Goal: Task Accomplishment & Management: Use online tool/utility

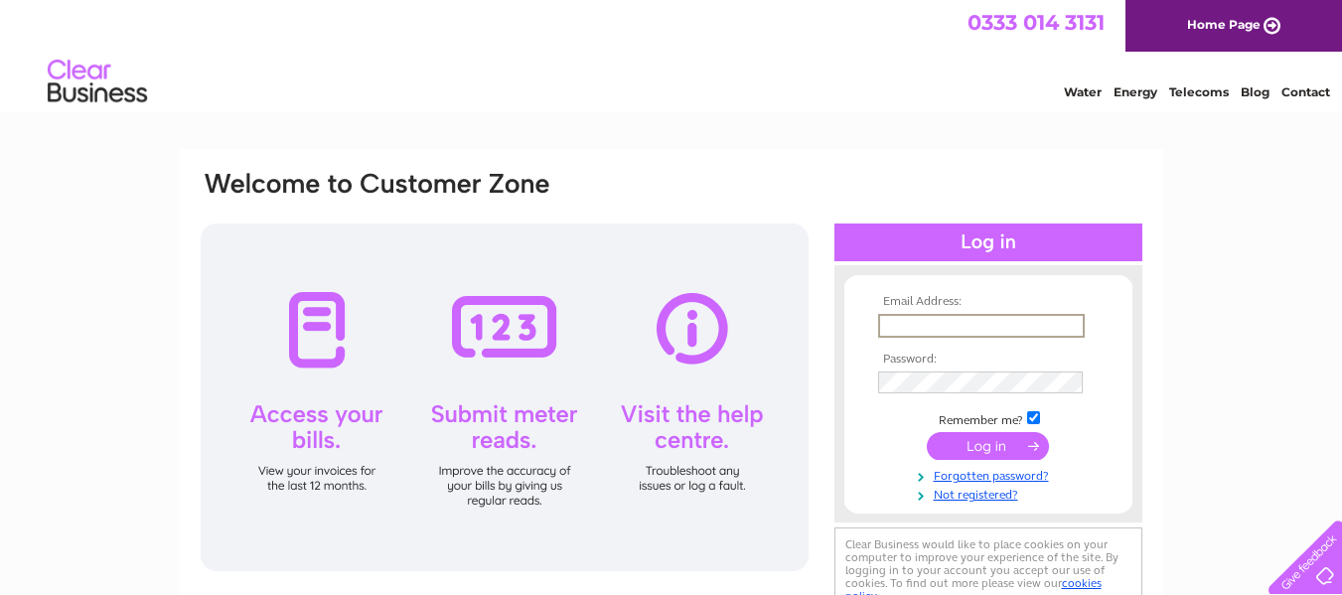
type input "hamish@jbmarshall.co.uk"
click at [981, 452] on input "submit" at bounding box center [988, 446] width 122 height 28
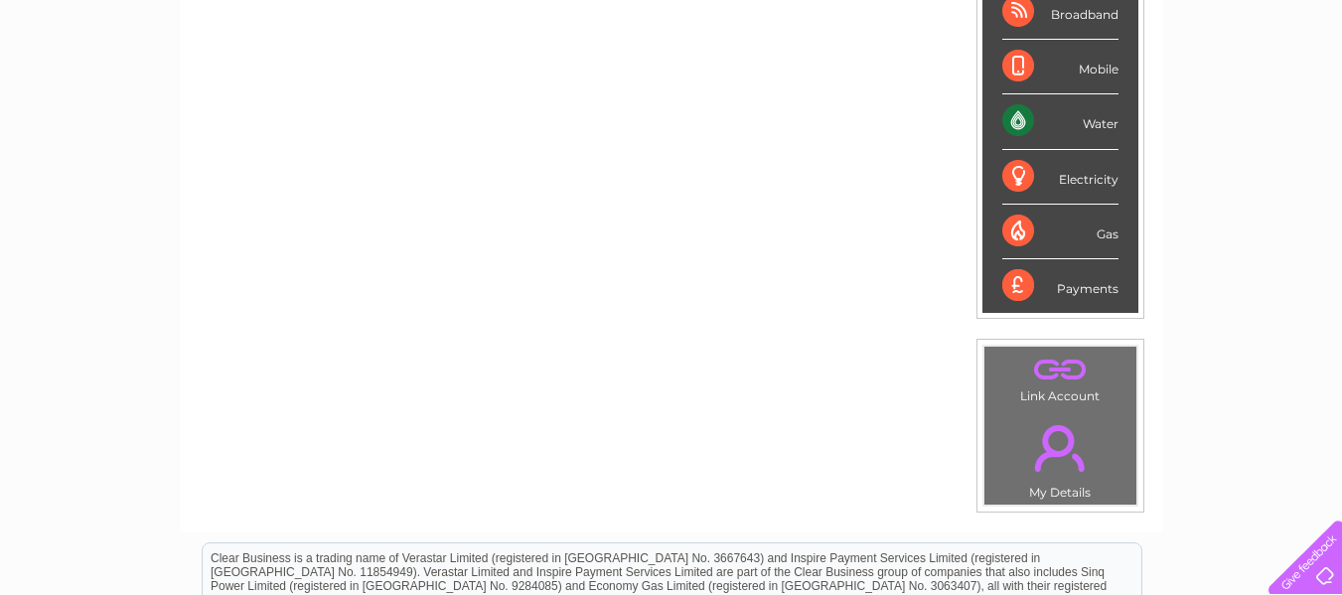
scroll to position [298, 0]
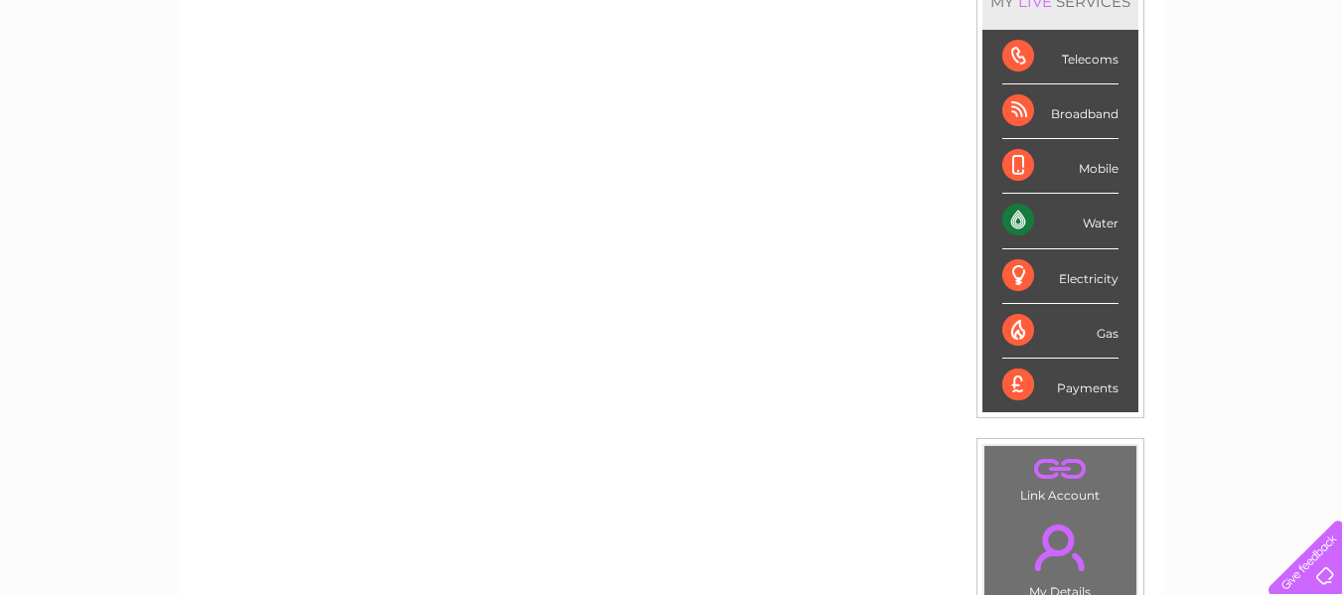
click at [1020, 217] on div "Water" at bounding box center [1060, 221] width 116 height 55
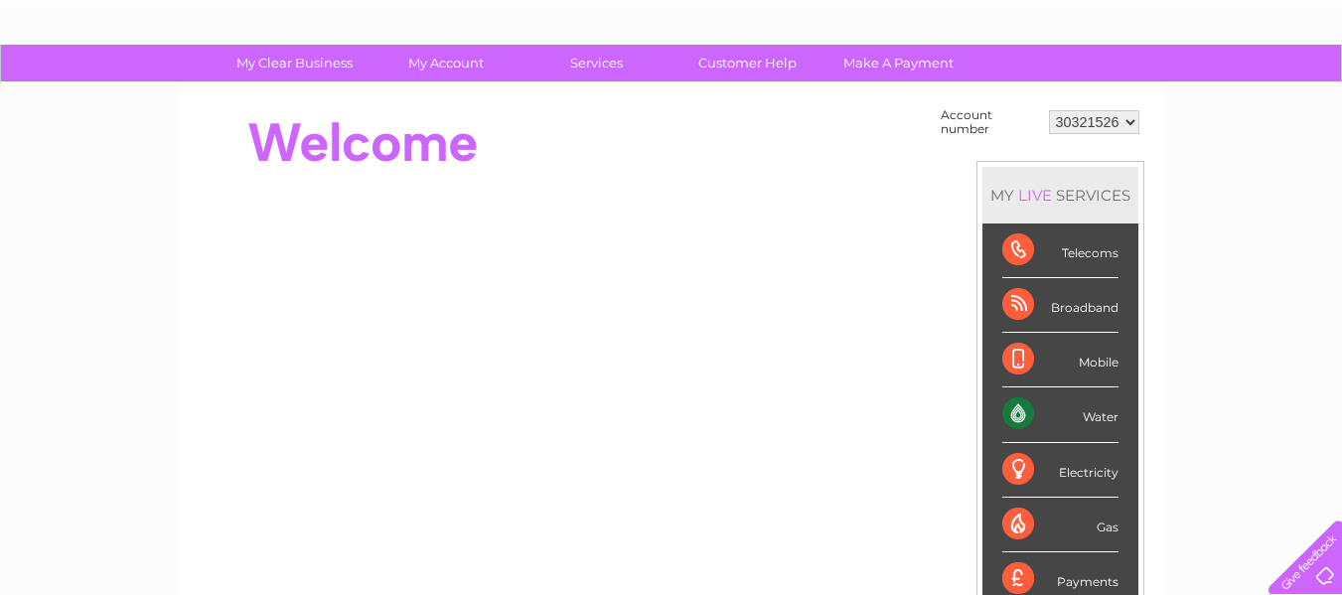
scroll to position [99, 0]
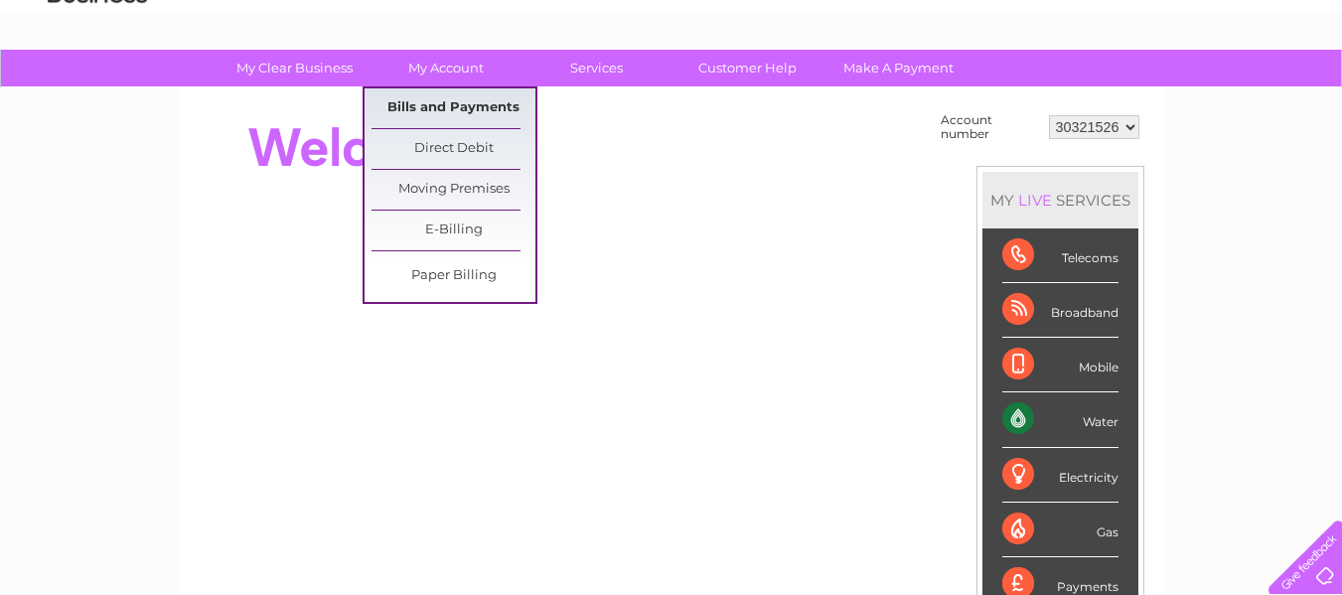
click at [432, 104] on link "Bills and Payments" at bounding box center [453, 108] width 164 height 40
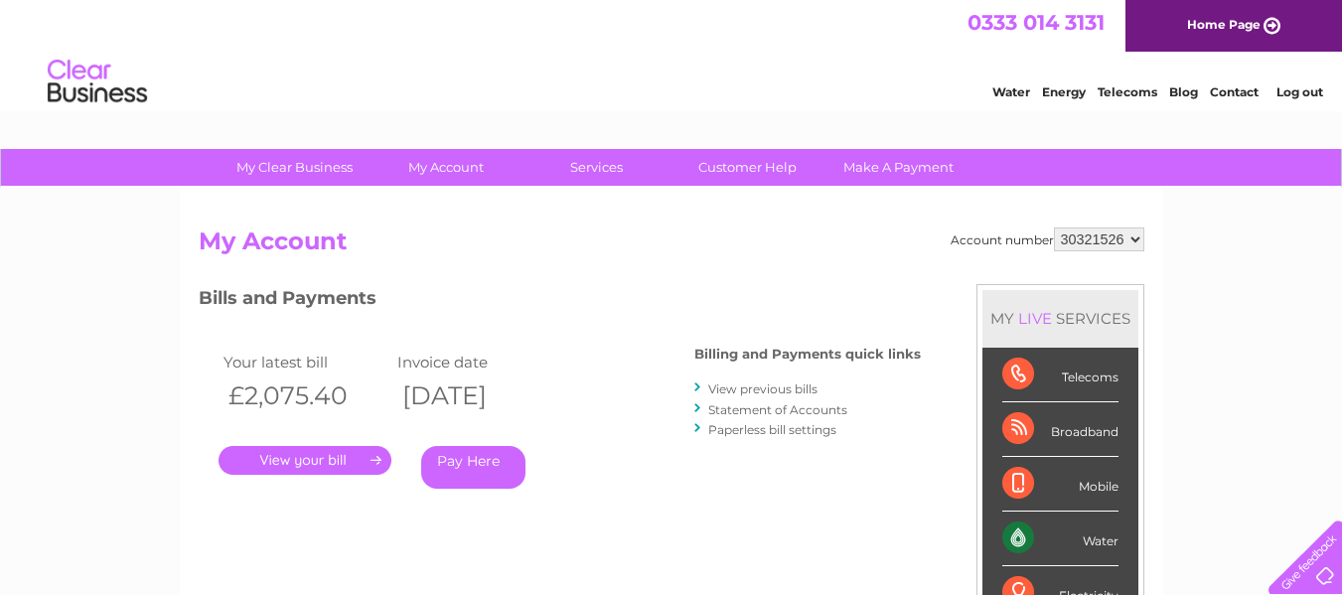
click at [319, 463] on link "." at bounding box center [305, 460] width 173 height 29
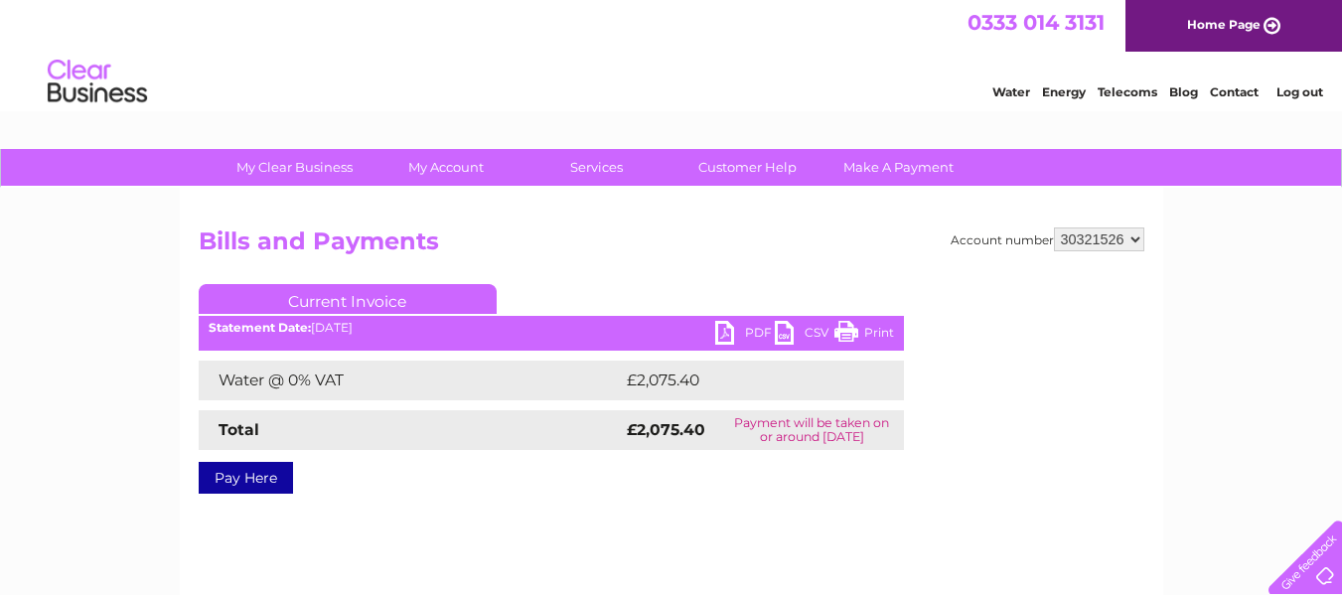
click at [754, 337] on link "PDF" at bounding box center [745, 335] width 60 height 29
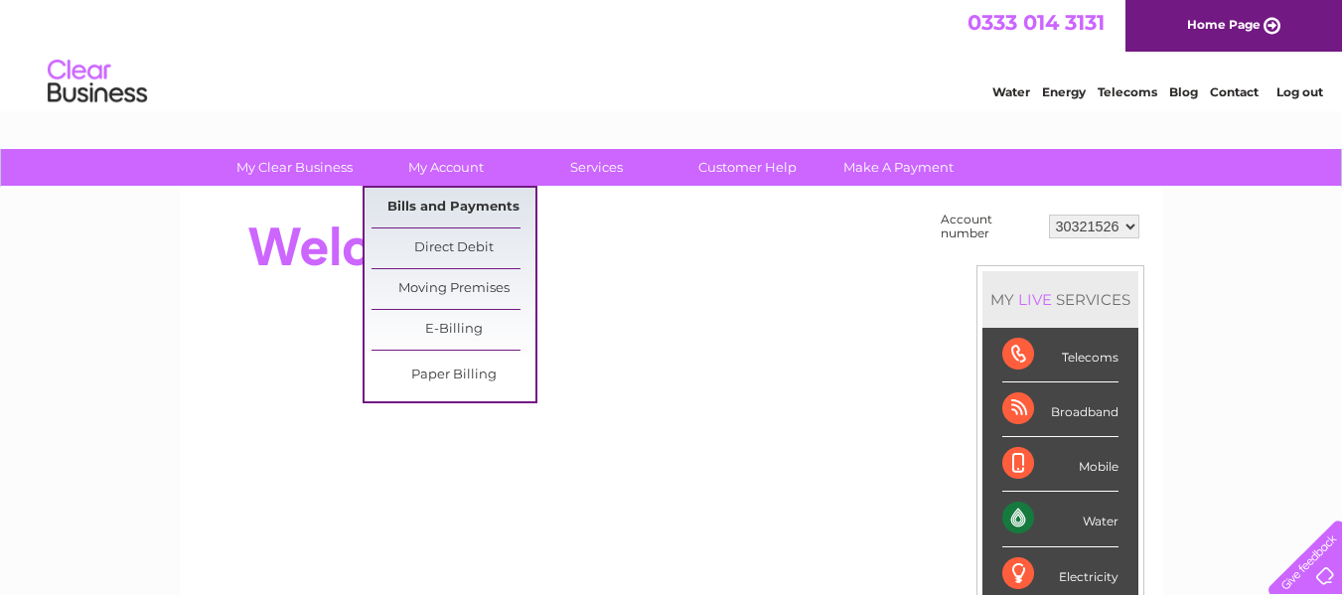
click at [425, 203] on link "Bills and Payments" at bounding box center [453, 208] width 164 height 40
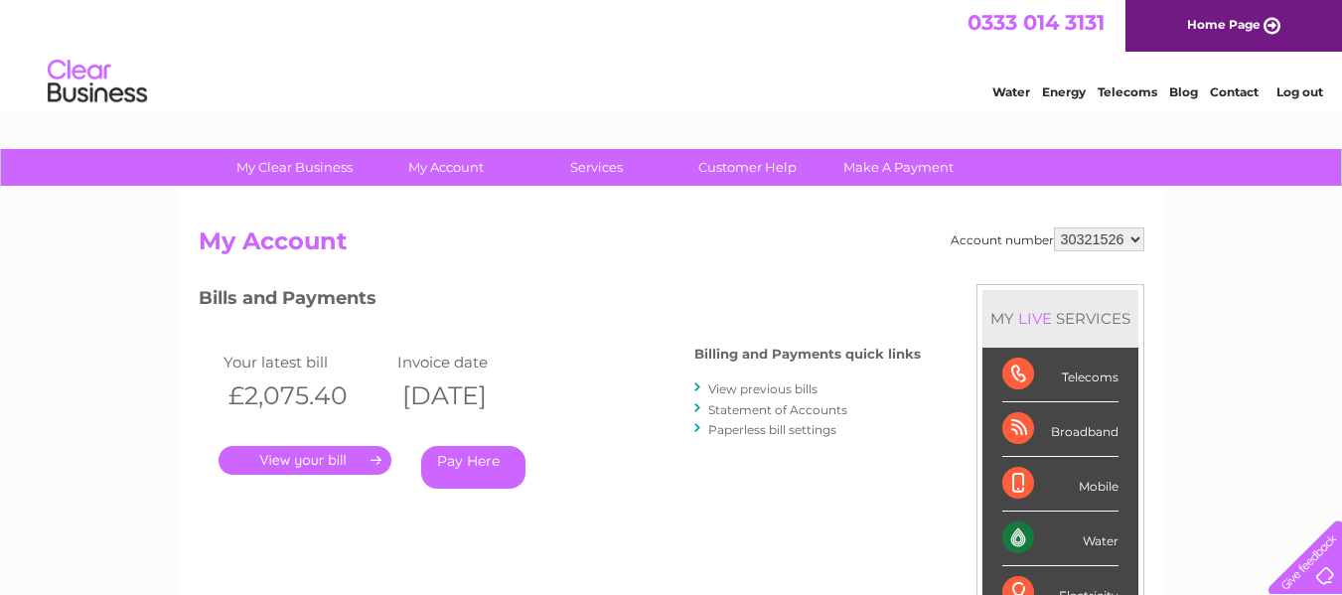
click at [784, 391] on link "View previous bills" at bounding box center [762, 388] width 109 height 15
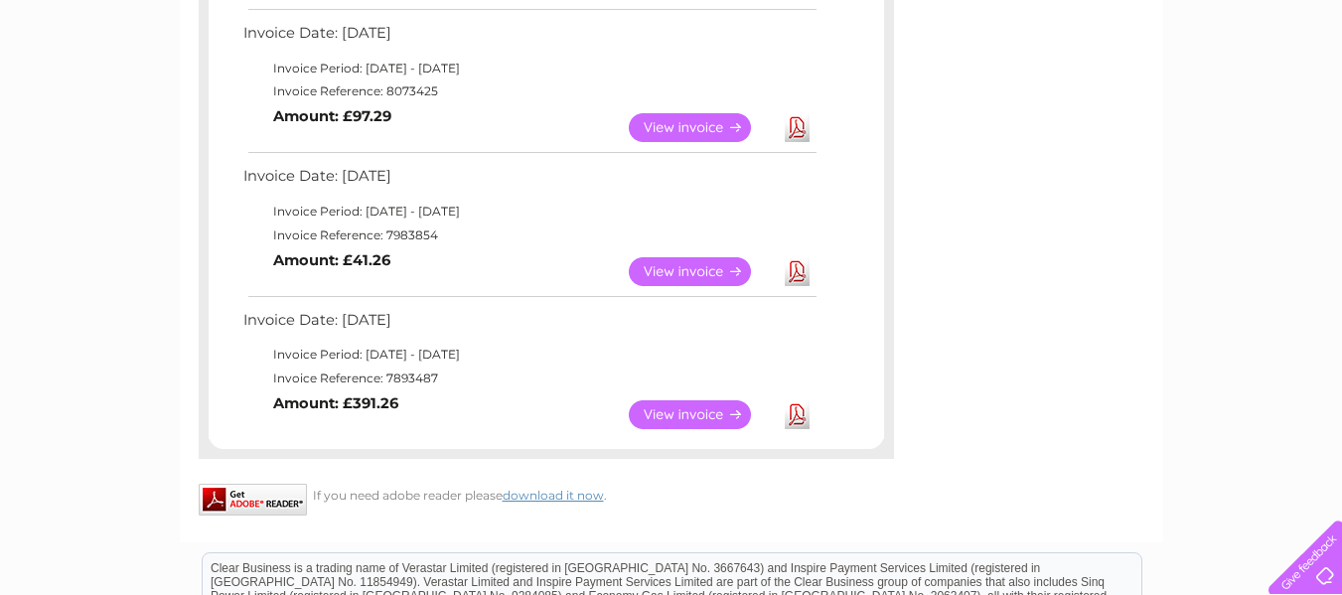
scroll to position [397, 0]
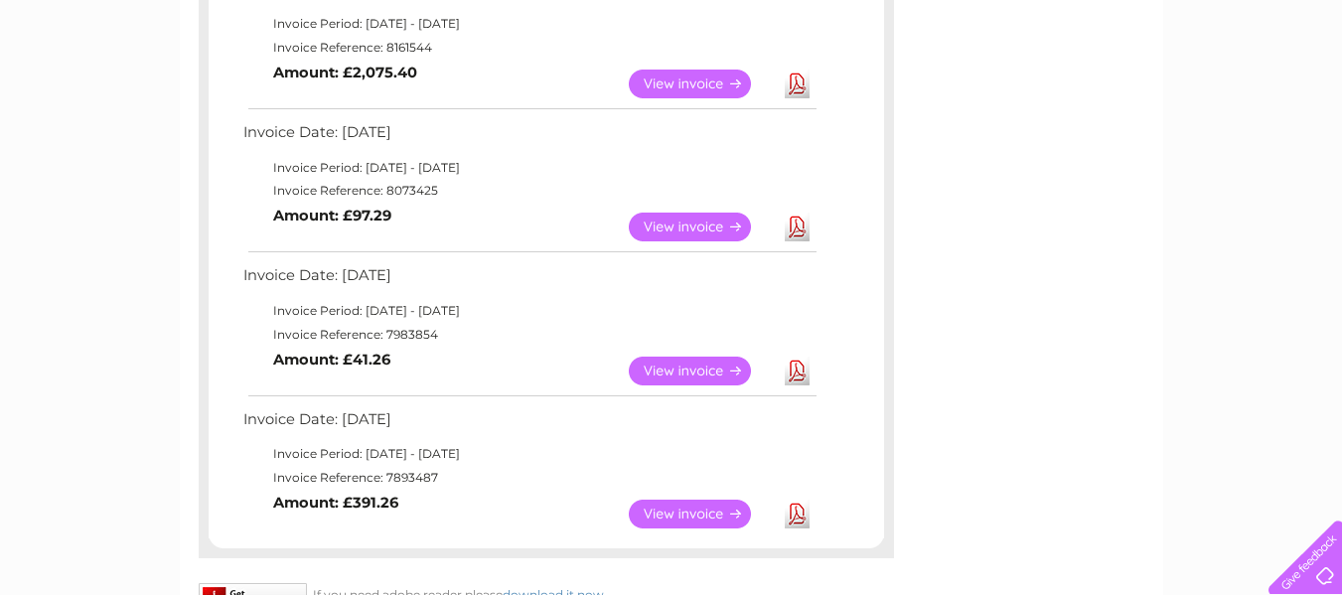
click at [794, 370] on link "Download" at bounding box center [797, 371] width 25 height 29
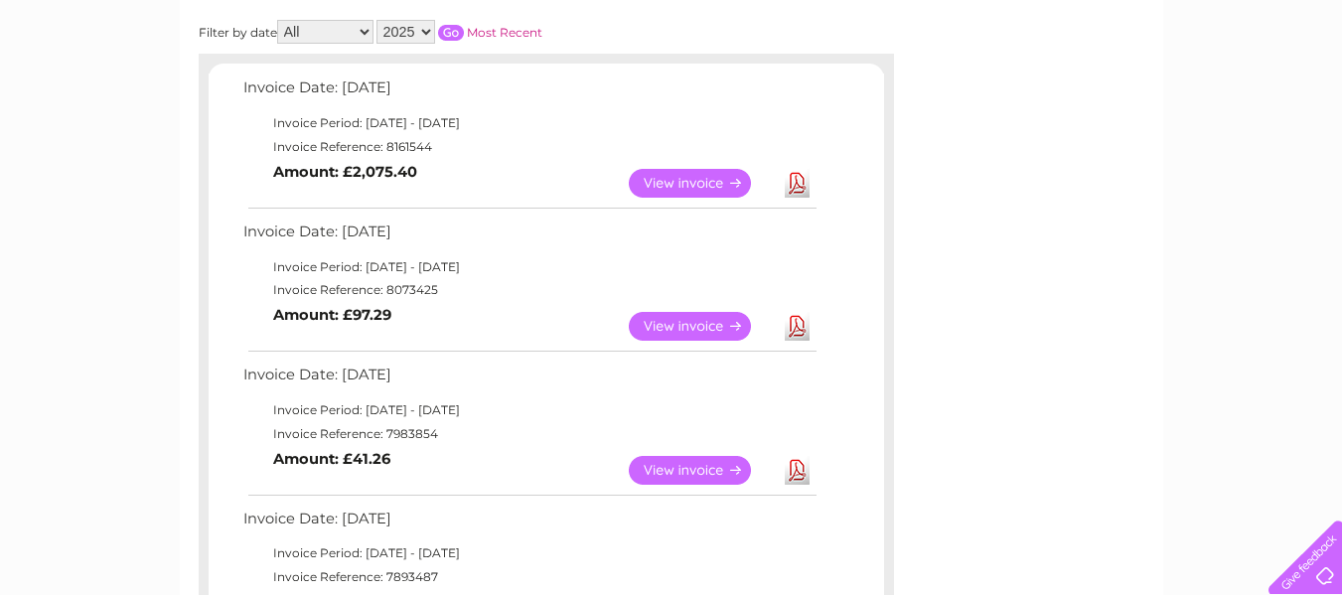
click at [796, 324] on link "Download" at bounding box center [797, 326] width 25 height 29
click at [798, 321] on link "Download" at bounding box center [797, 326] width 25 height 29
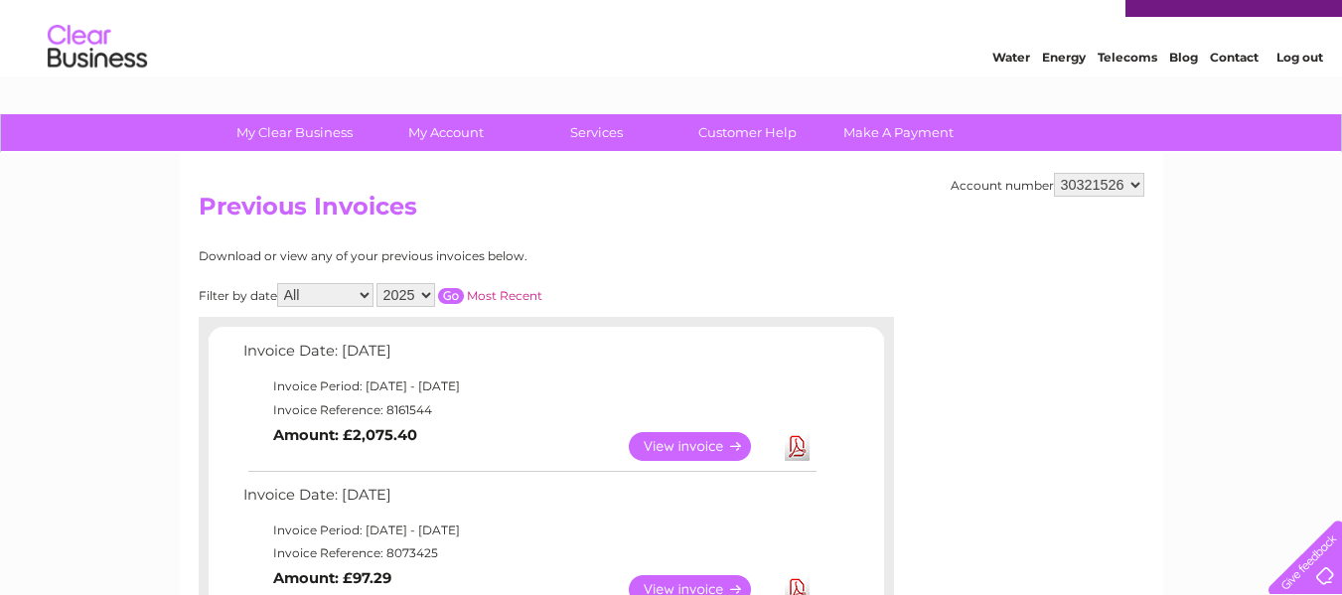
scroll to position [0, 0]
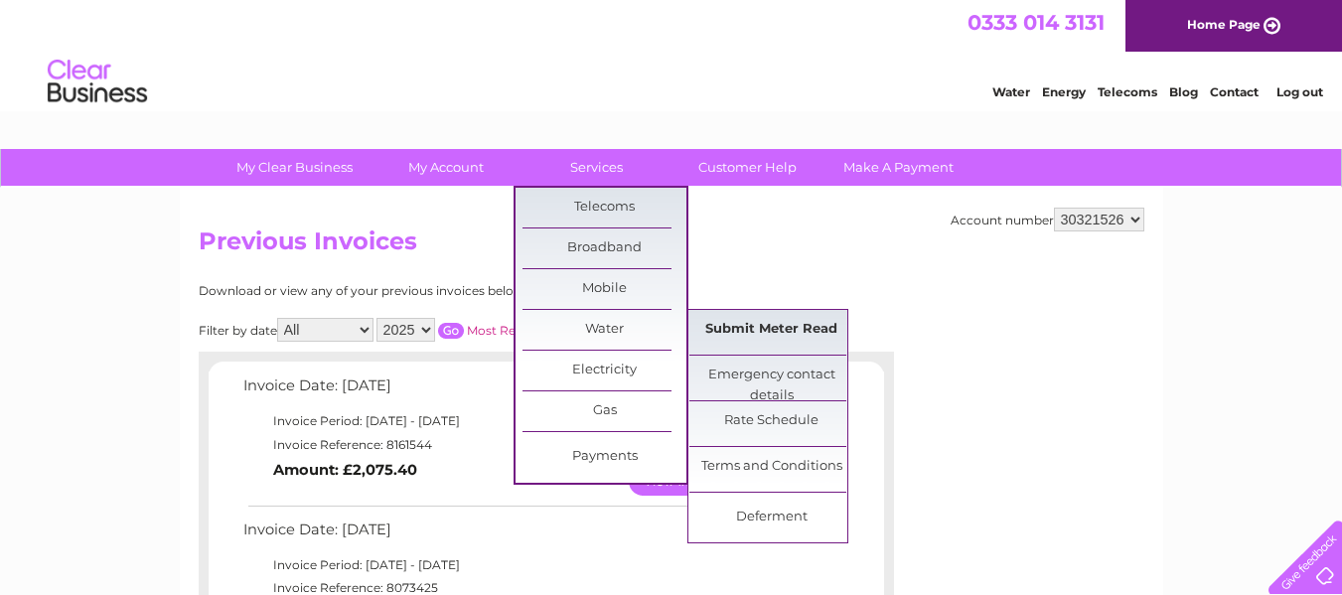
click at [739, 330] on link "Submit Meter Read" at bounding box center [771, 330] width 164 height 40
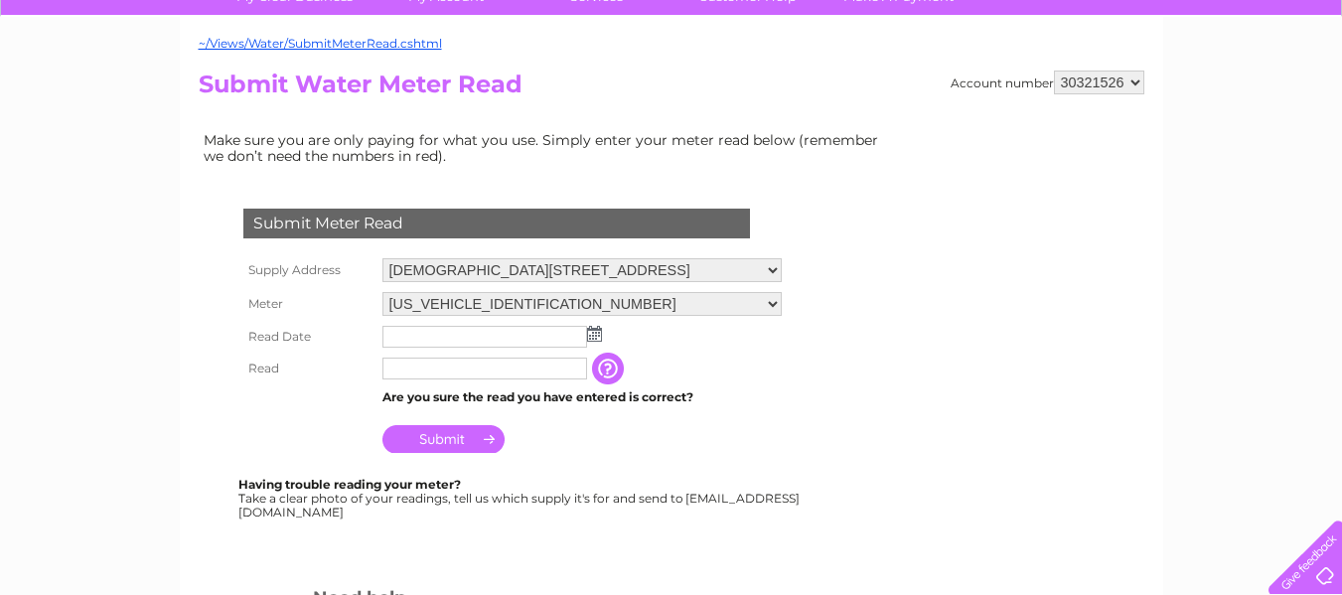
scroll to position [199, 0]
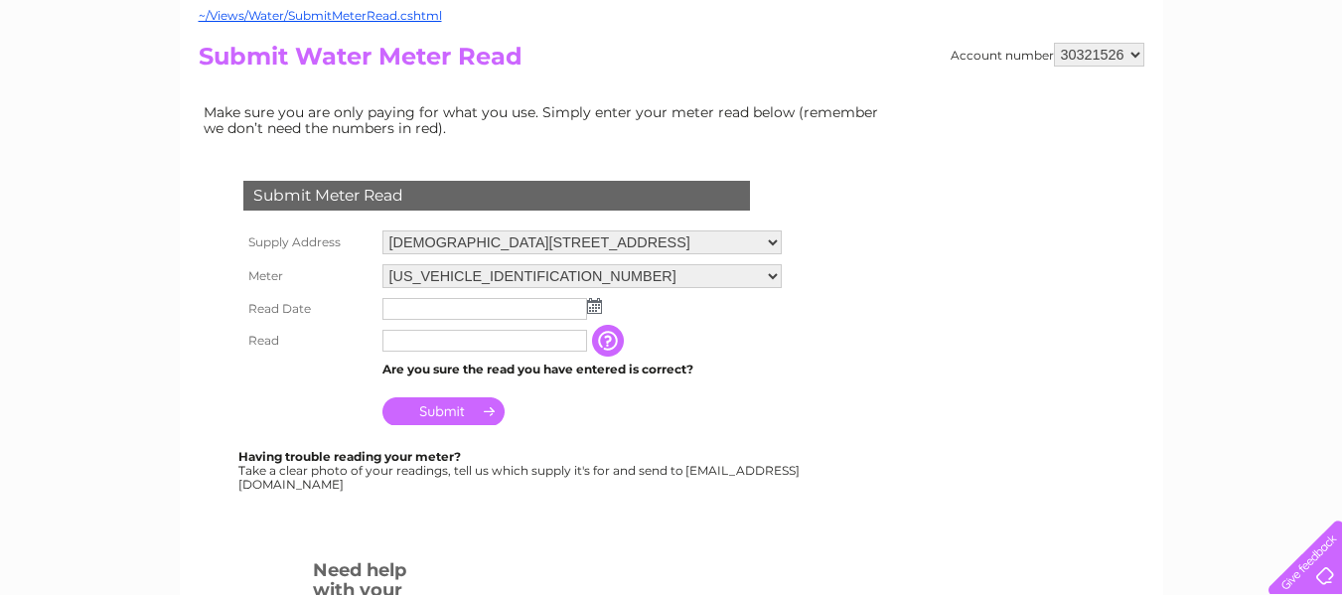
click at [596, 308] on img at bounding box center [594, 306] width 15 height 16
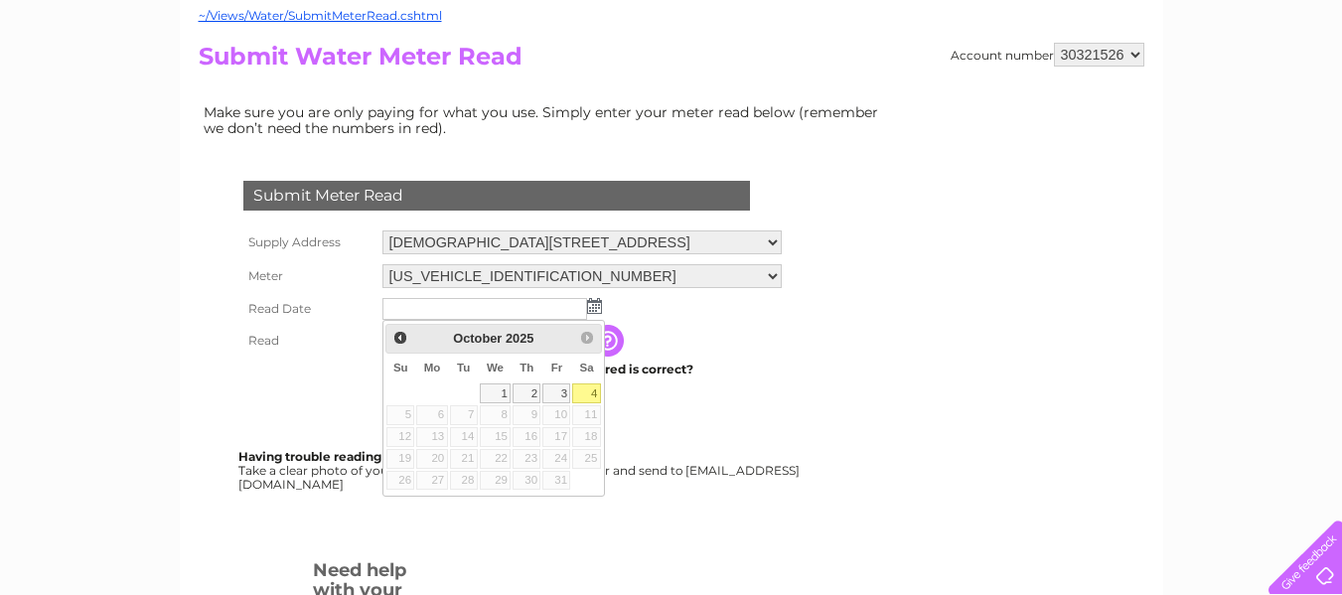
click at [597, 391] on link "4" at bounding box center [586, 393] width 28 height 20
type input "[DATE]"
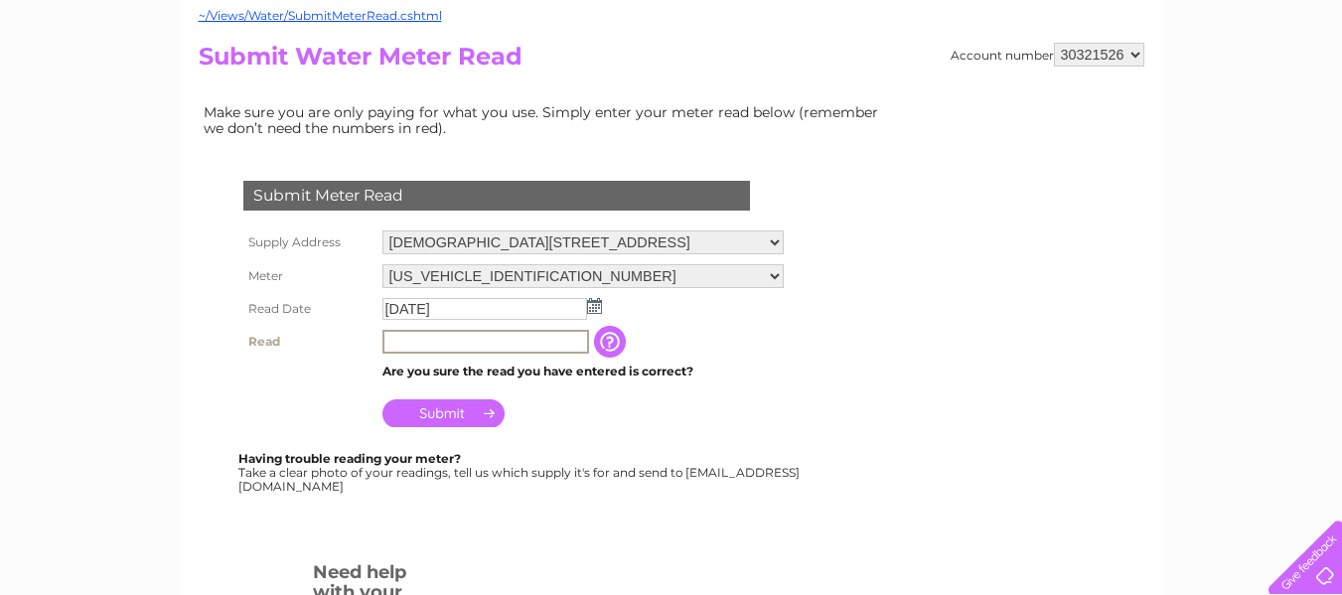
click at [434, 347] on input "text" at bounding box center [485, 342] width 207 height 24
type input "5086"
click at [434, 417] on input "Submit" at bounding box center [443, 411] width 122 height 28
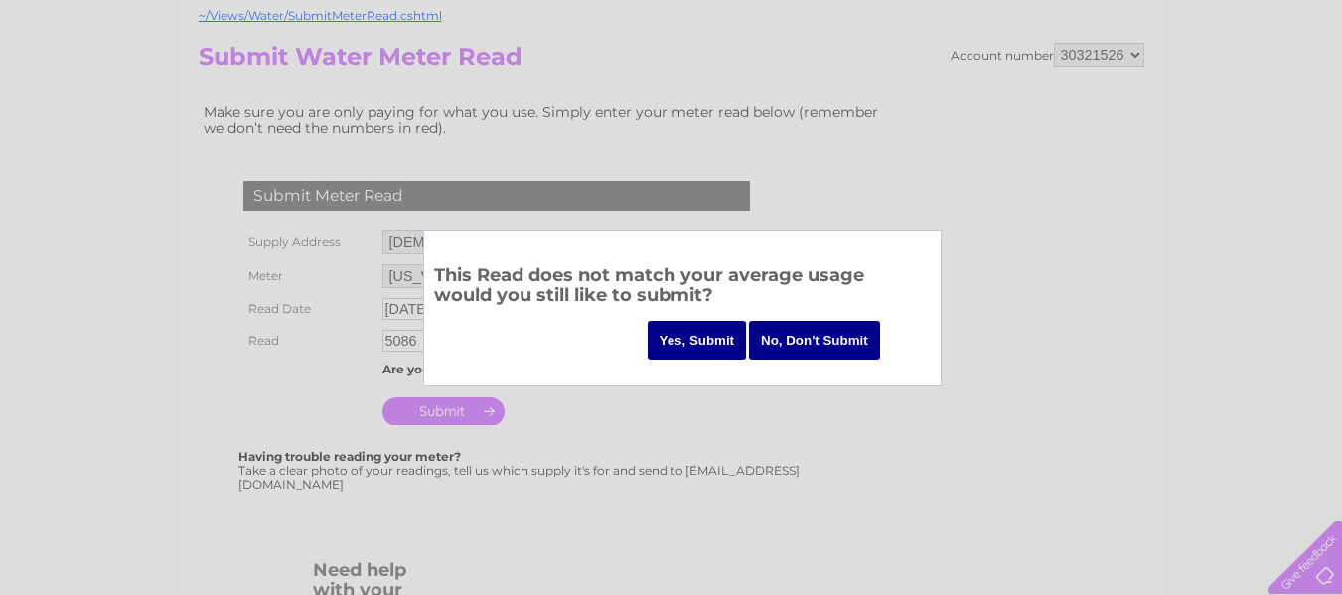
click at [709, 345] on input "Yes, Submit" at bounding box center [697, 340] width 99 height 39
